Goal: Navigation & Orientation: Find specific page/section

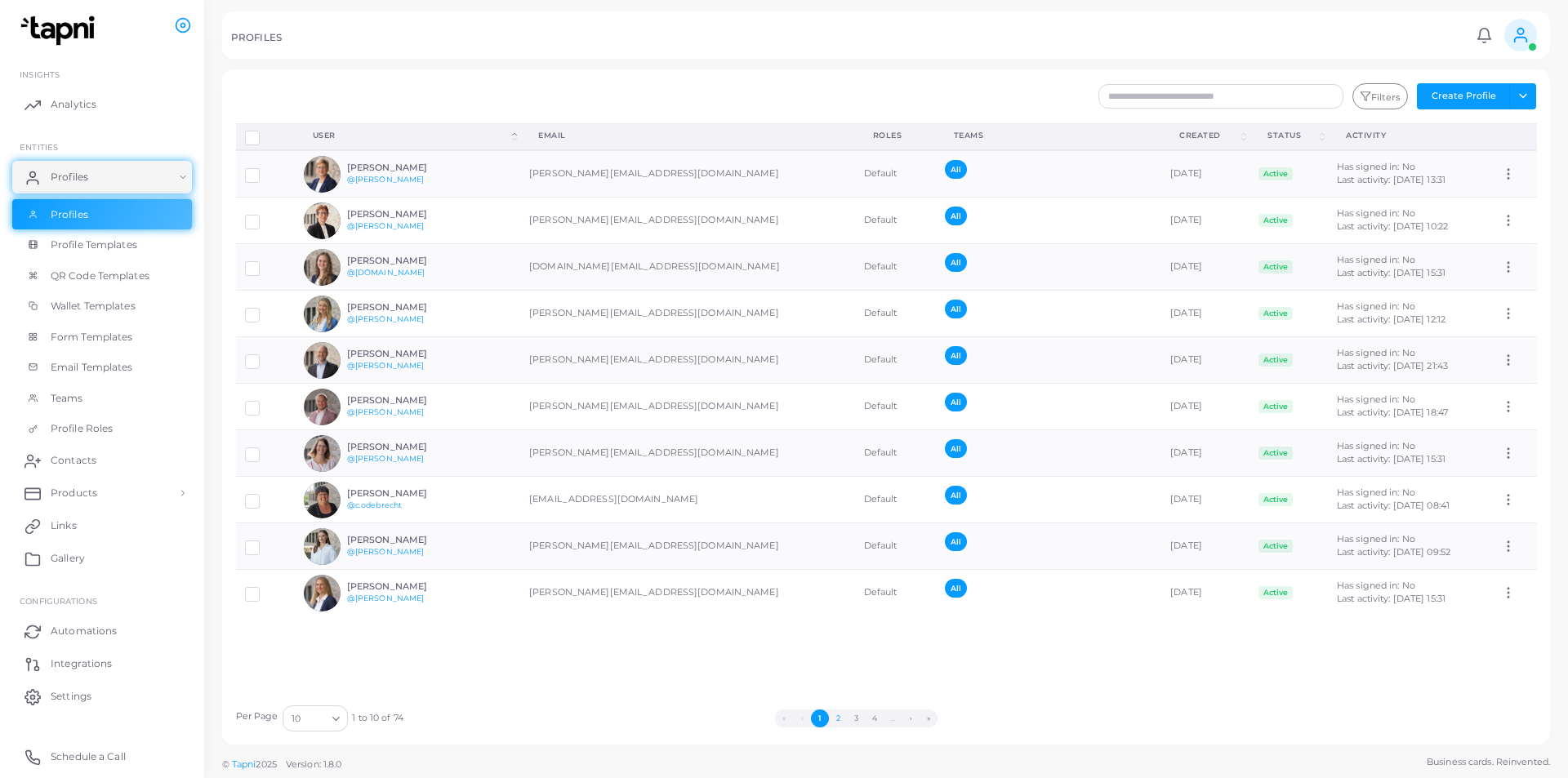
click at [841, 721] on button "2" at bounding box center [838, 718] width 18 height 18
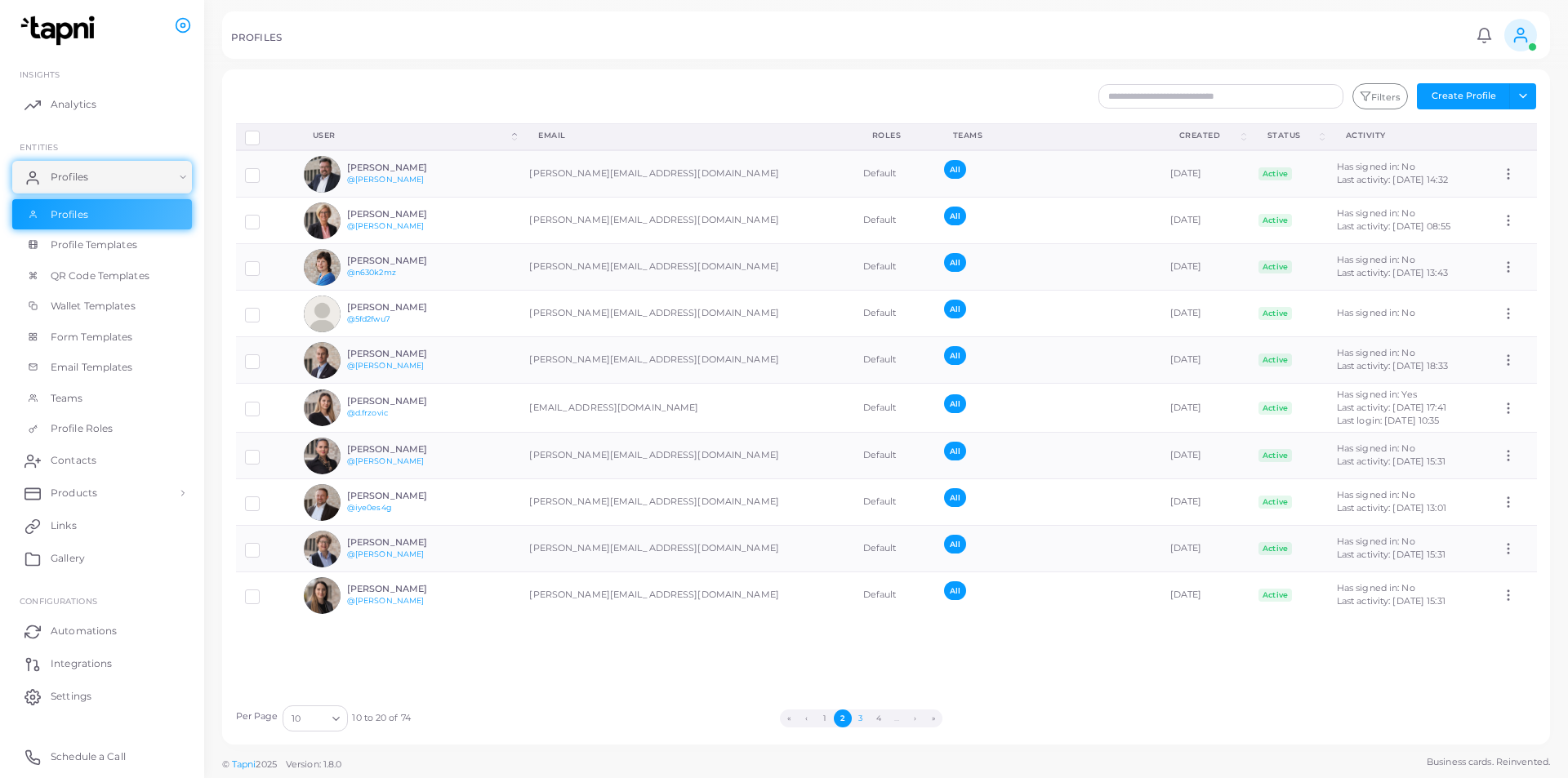
click at [861, 720] on button "3" at bounding box center [860, 718] width 18 height 18
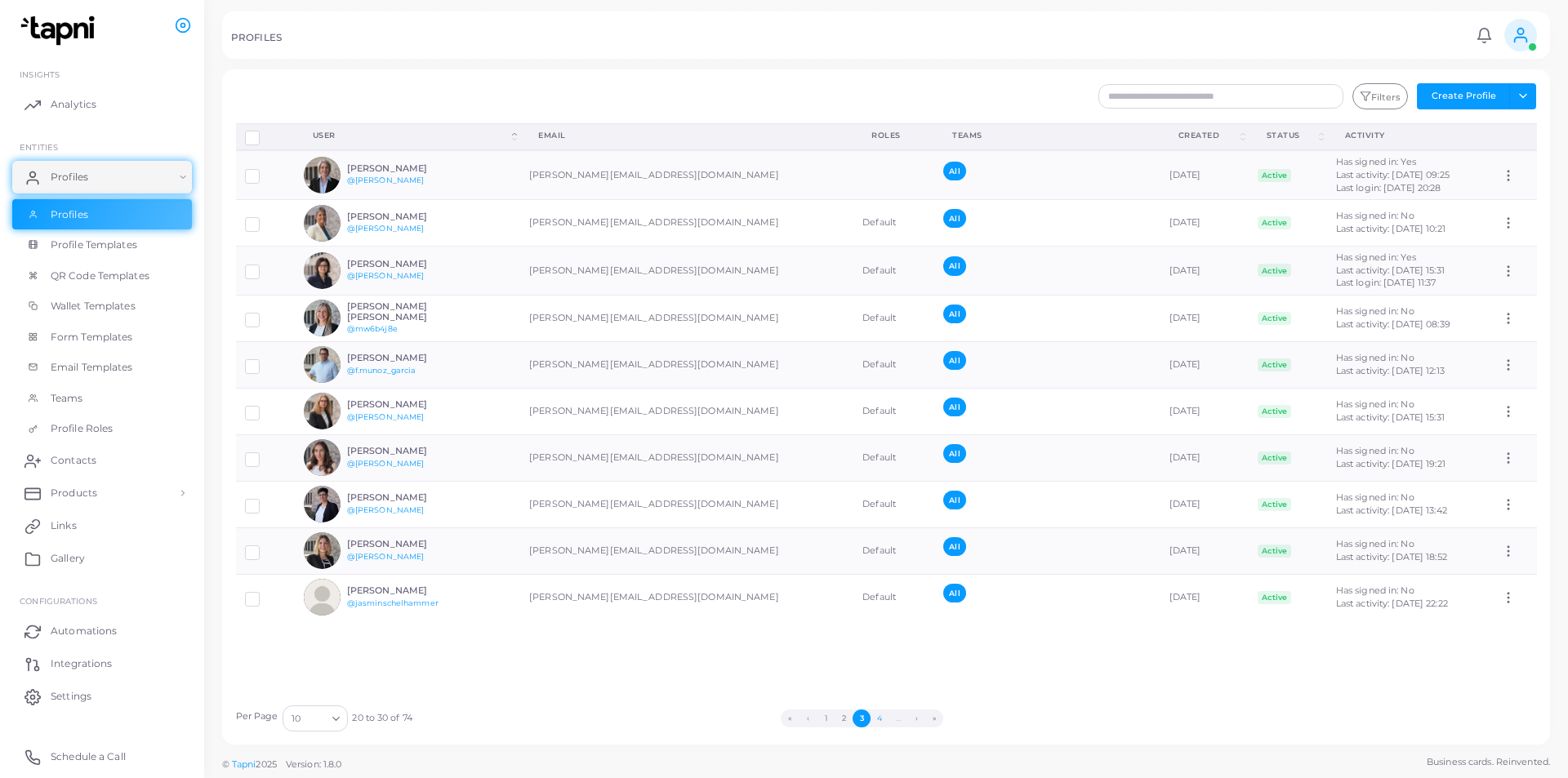
click at [881, 720] on button "4" at bounding box center [879, 718] width 18 height 18
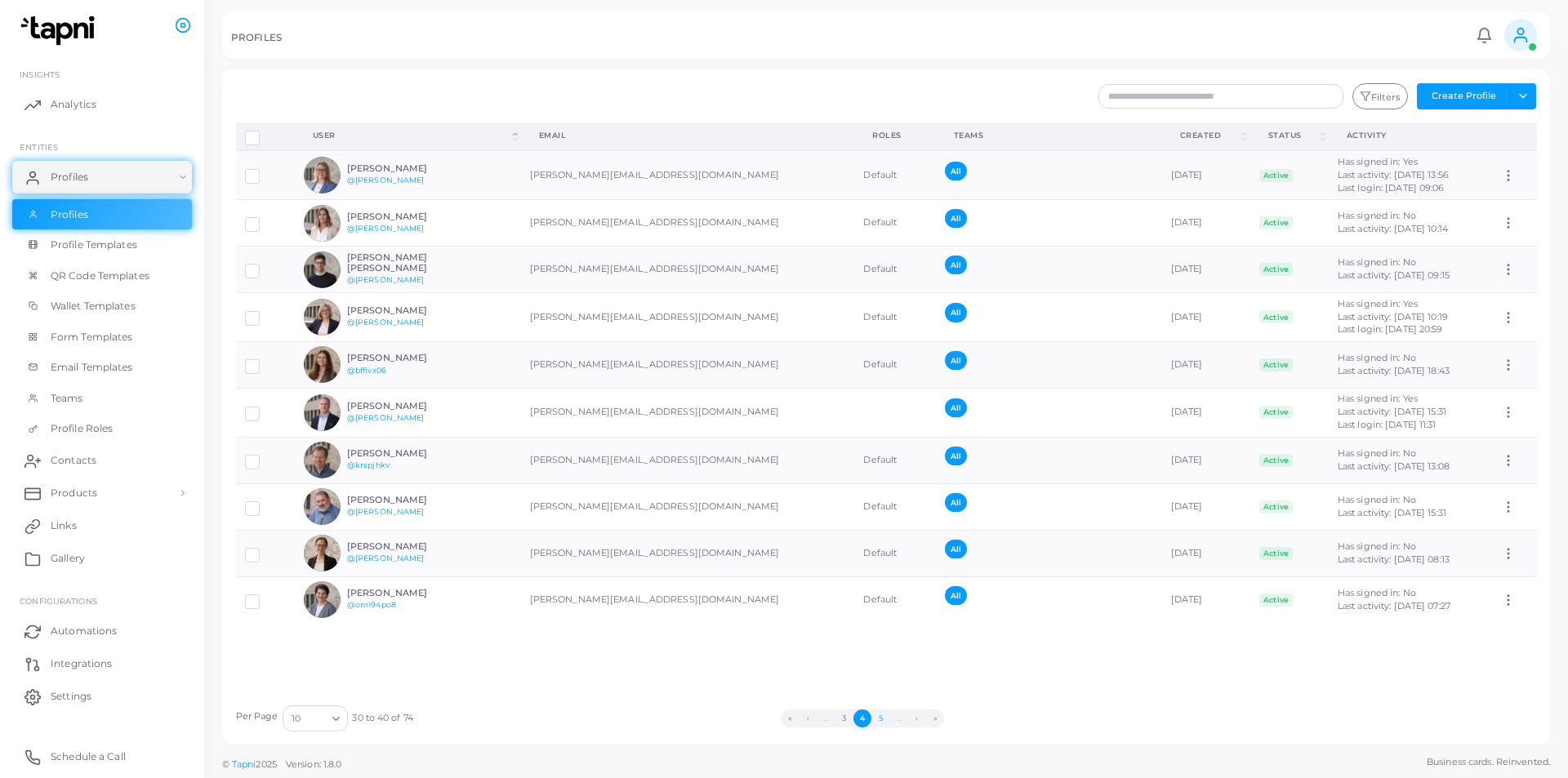
click at [880, 724] on button "5" at bounding box center [880, 718] width 18 height 18
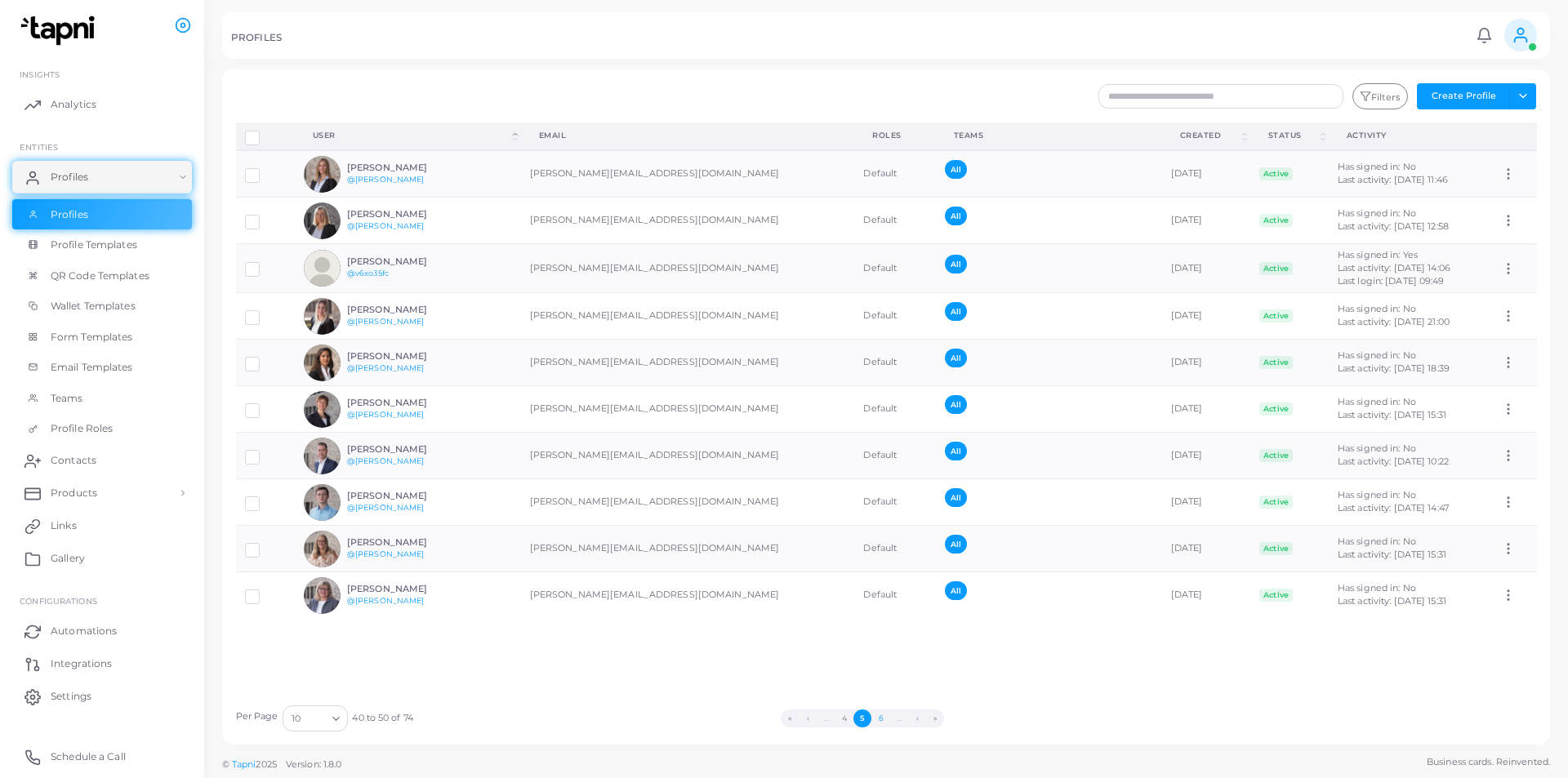
click at [882, 721] on button "6" at bounding box center [880, 718] width 18 height 18
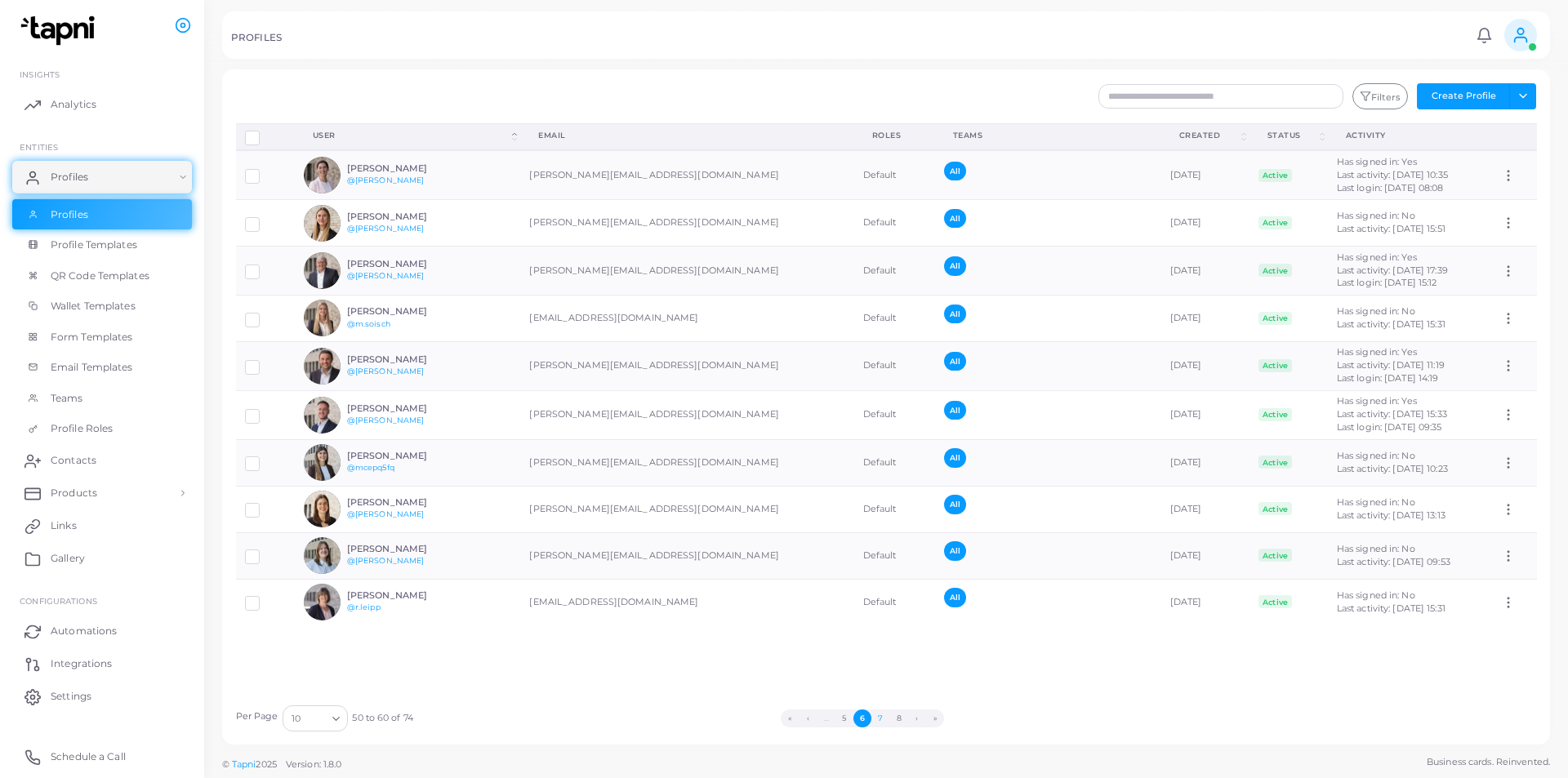
click at [882, 720] on button "7" at bounding box center [880, 718] width 18 height 18
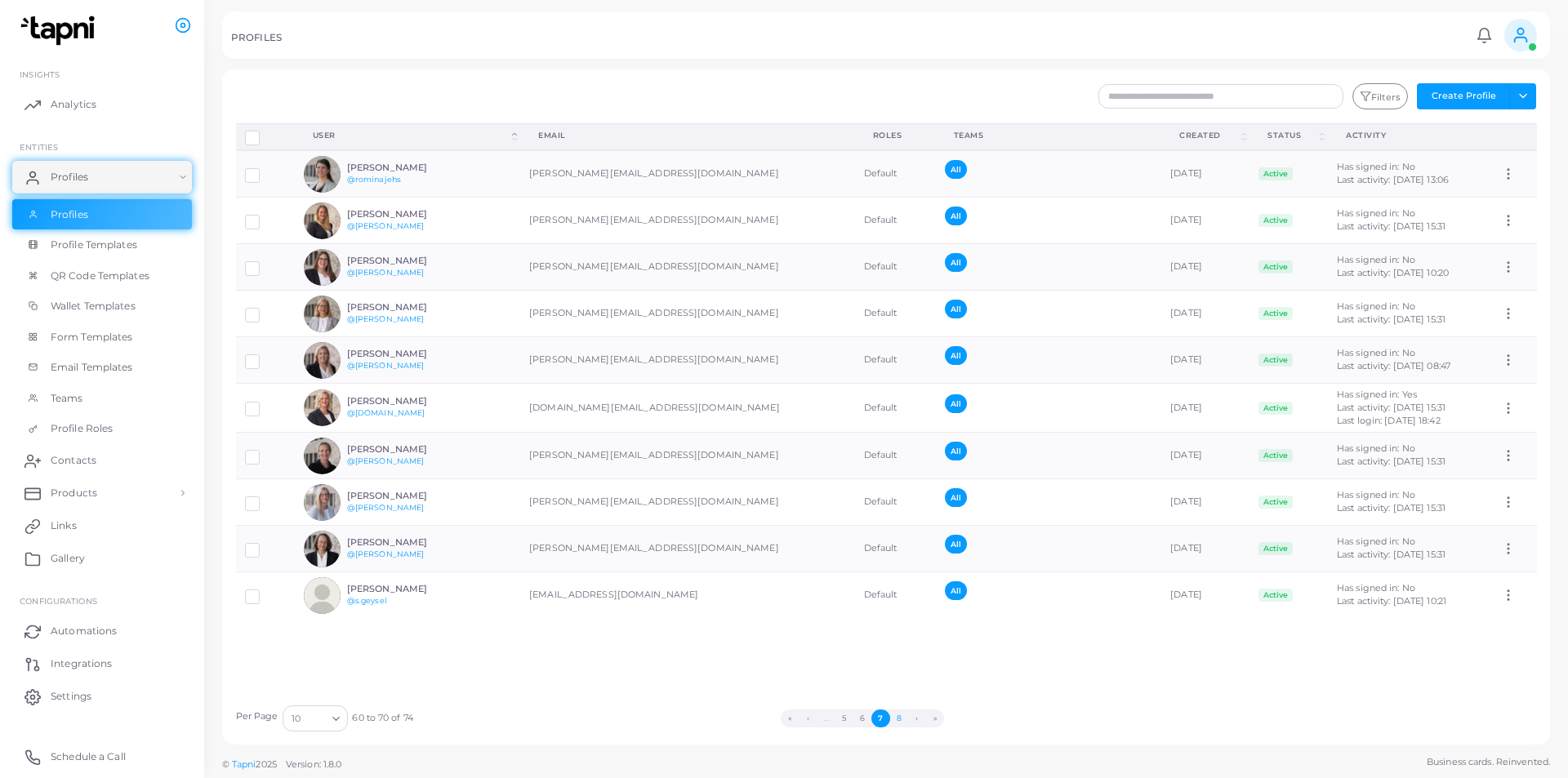
click at [898, 720] on button "8" at bounding box center [899, 718] width 18 height 18
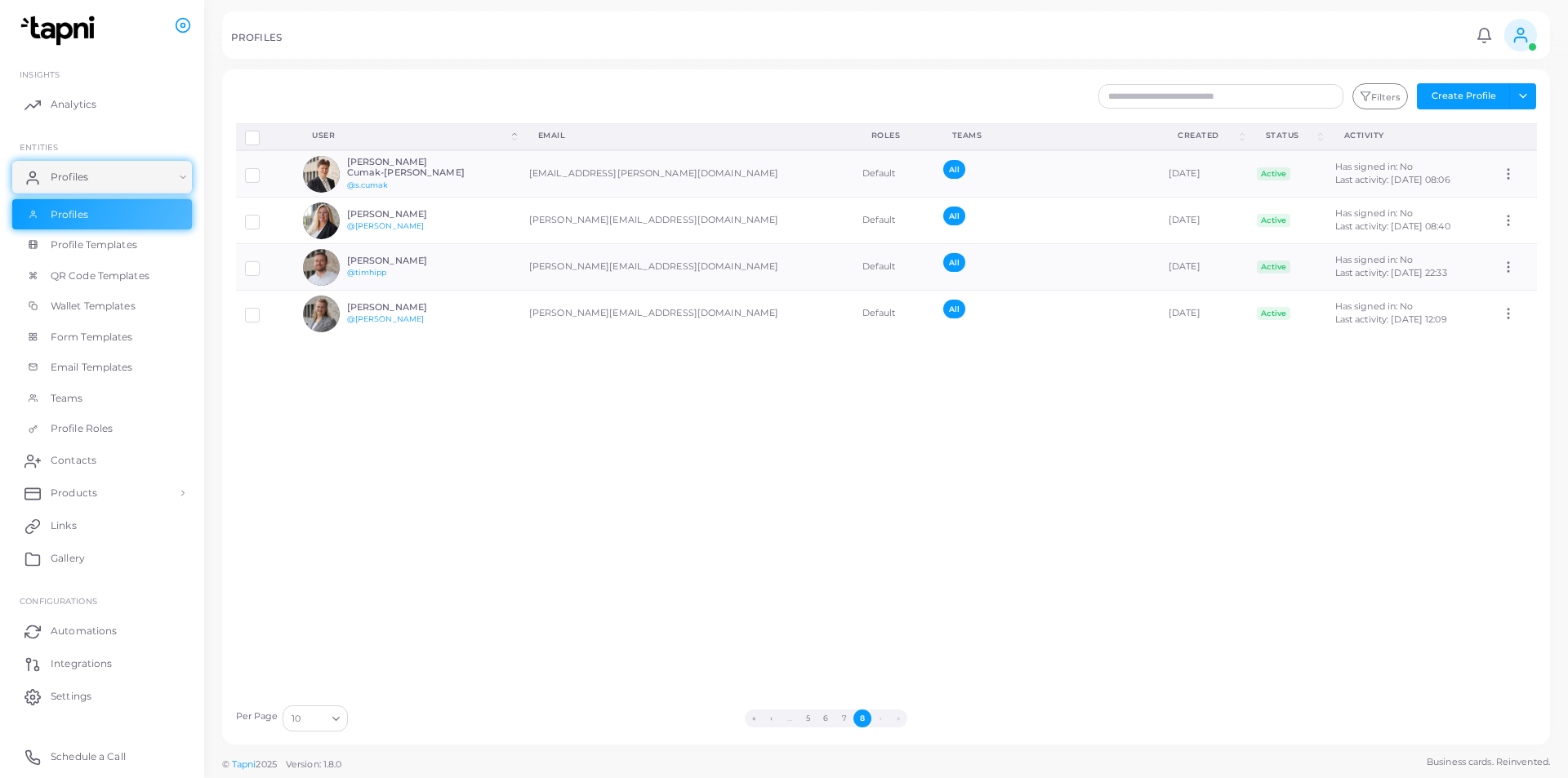
click at [874, 722] on li "›" at bounding box center [880, 718] width 18 height 18
click at [519, 515] on div "Disconnect Profiles Delete Profile Show Selections Download QRs User (Click to …" at bounding box center [885, 410] width 1318 height 573
